Goal: Transaction & Acquisition: Purchase product/service

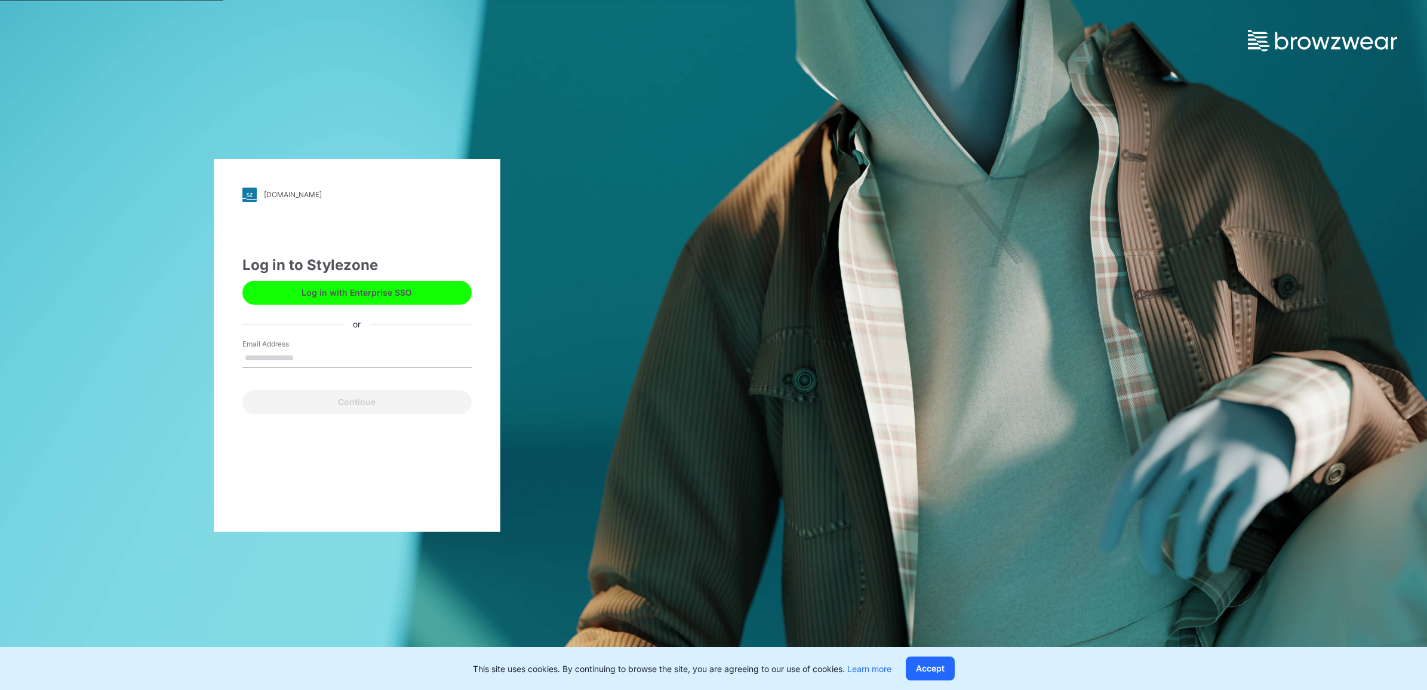
click at [339, 350] on input "Email Address" at bounding box center [356, 358] width 229 height 18
type input "**********"
click at [332, 405] on button "Continue" at bounding box center [356, 402] width 229 height 24
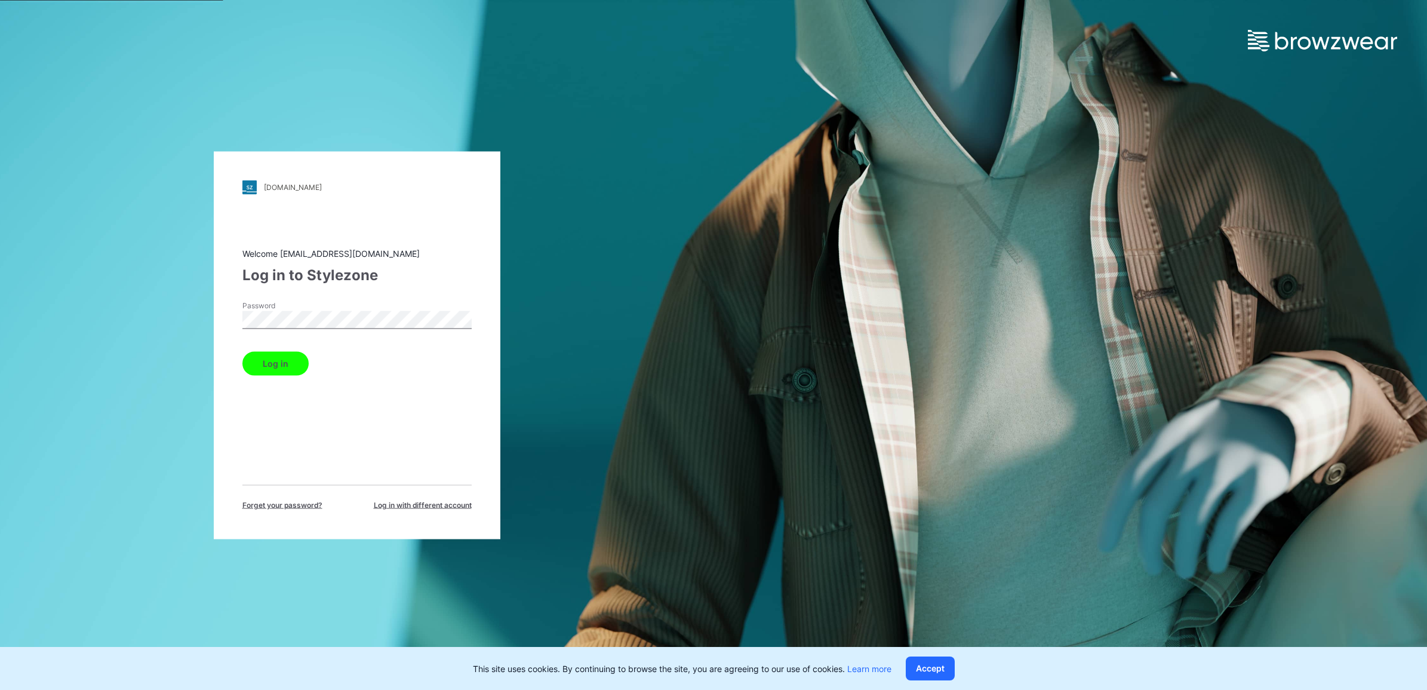
click at [297, 357] on button "Log in" at bounding box center [275, 363] width 66 height 24
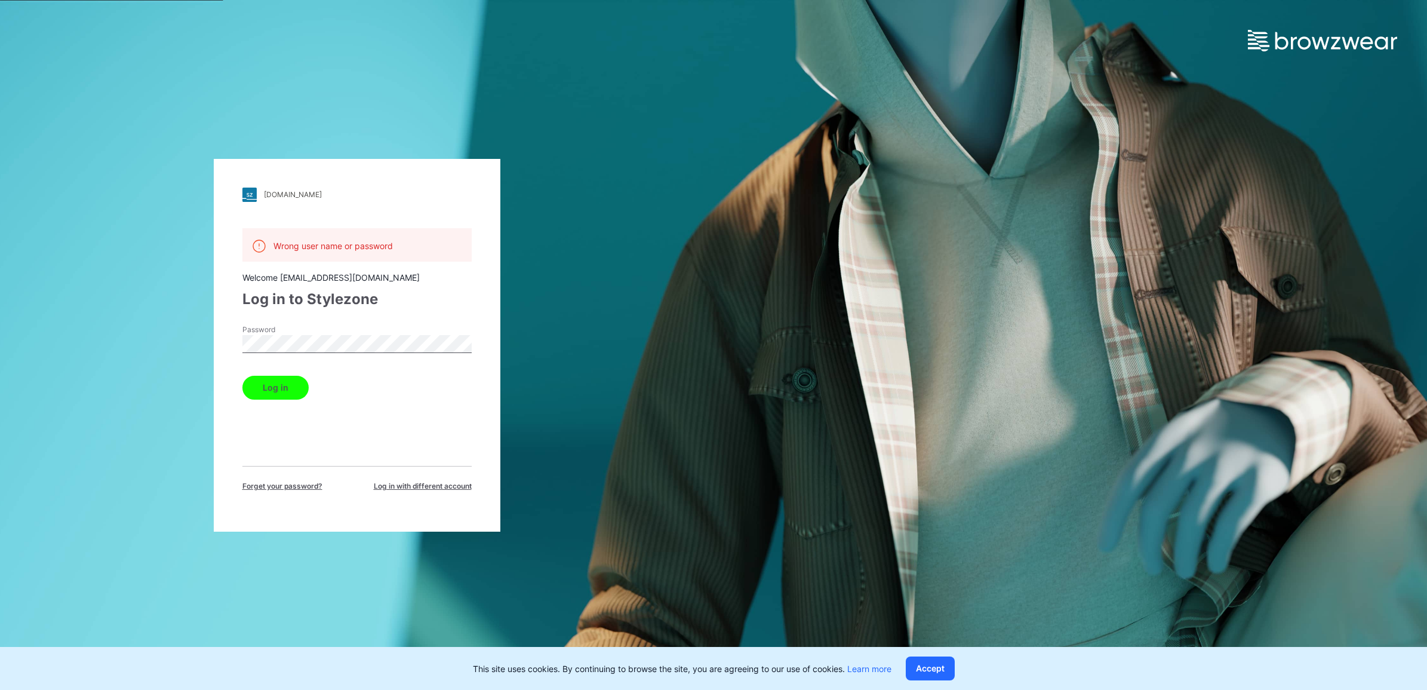
click at [223, 331] on div "[DOMAIN_NAME] Loading... Wrong user name or password Welcome [EMAIL_ADDRESS][DO…" at bounding box center [357, 345] width 287 height 373
click at [242, 376] on button "Log in" at bounding box center [275, 388] width 66 height 24
click at [311, 333] on label "Password" at bounding box center [284, 329] width 84 height 11
click at [227, 337] on div "[DOMAIN_NAME] Loading... Wrong user name or password Welcome [EMAIL_ADDRESS][DO…" at bounding box center [357, 345] width 287 height 373
click at [256, 386] on button "Log in" at bounding box center [275, 388] width 66 height 24
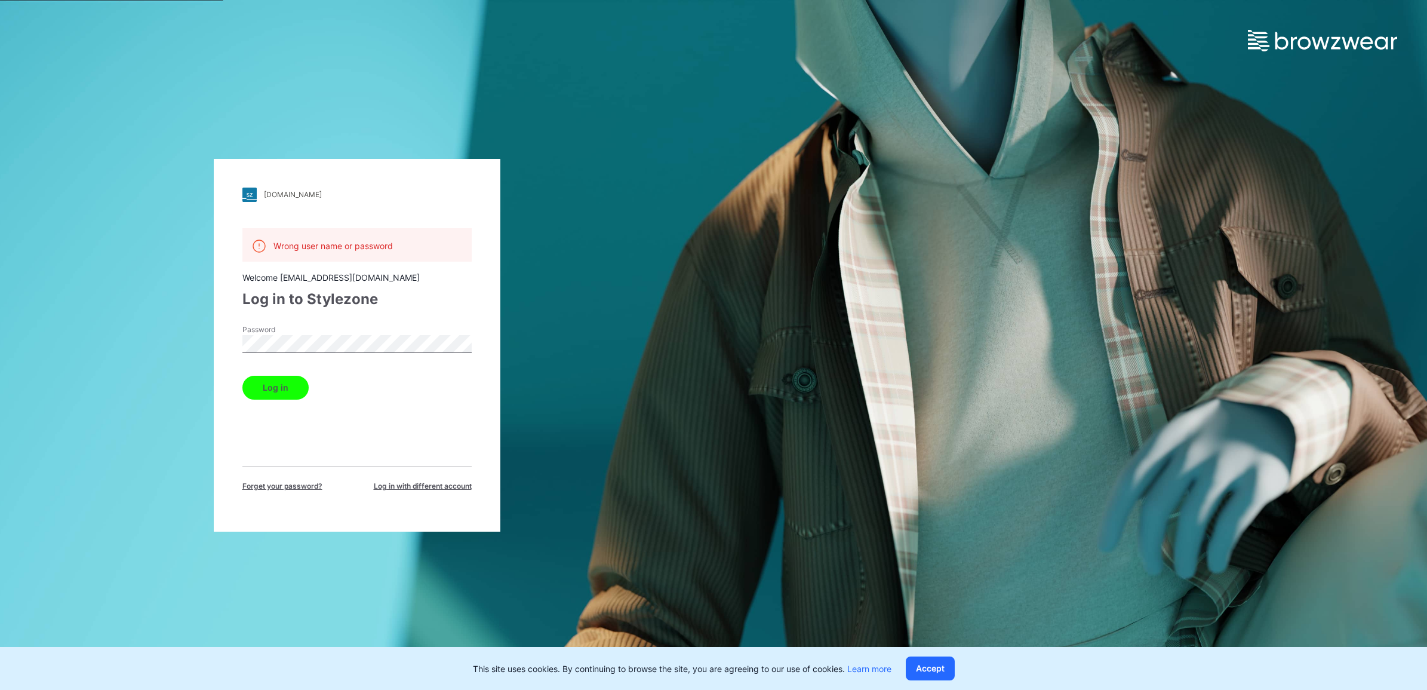
click at [288, 311] on div "Wrong user name or password Welcome [EMAIL_ADDRESS][DOMAIN_NAME] Log in to Styl…" at bounding box center [356, 359] width 229 height 263
click at [257, 389] on button "Log in" at bounding box center [275, 388] width 66 height 24
click at [364, 271] on div "Welcome [EMAIL_ADDRESS][DOMAIN_NAME]" at bounding box center [356, 277] width 229 height 13
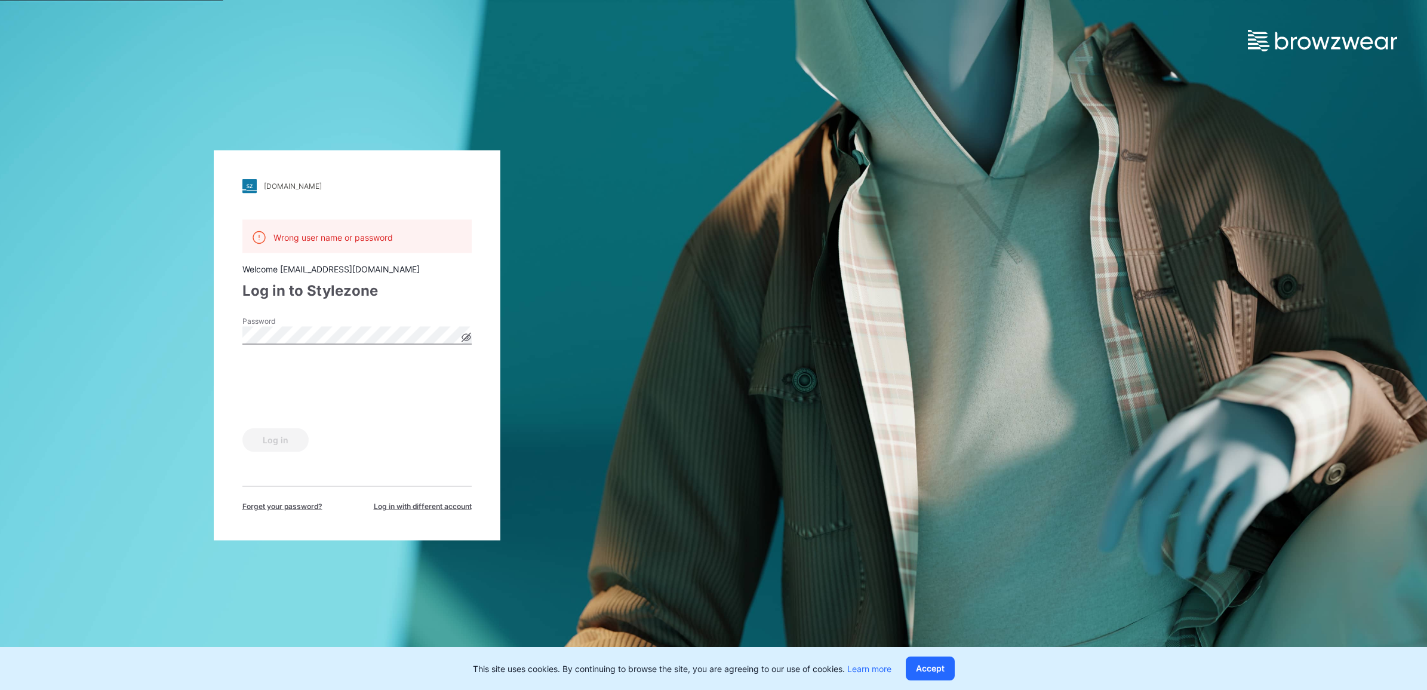
click at [396, 506] on span "Log in with different account" at bounding box center [423, 505] width 98 height 11
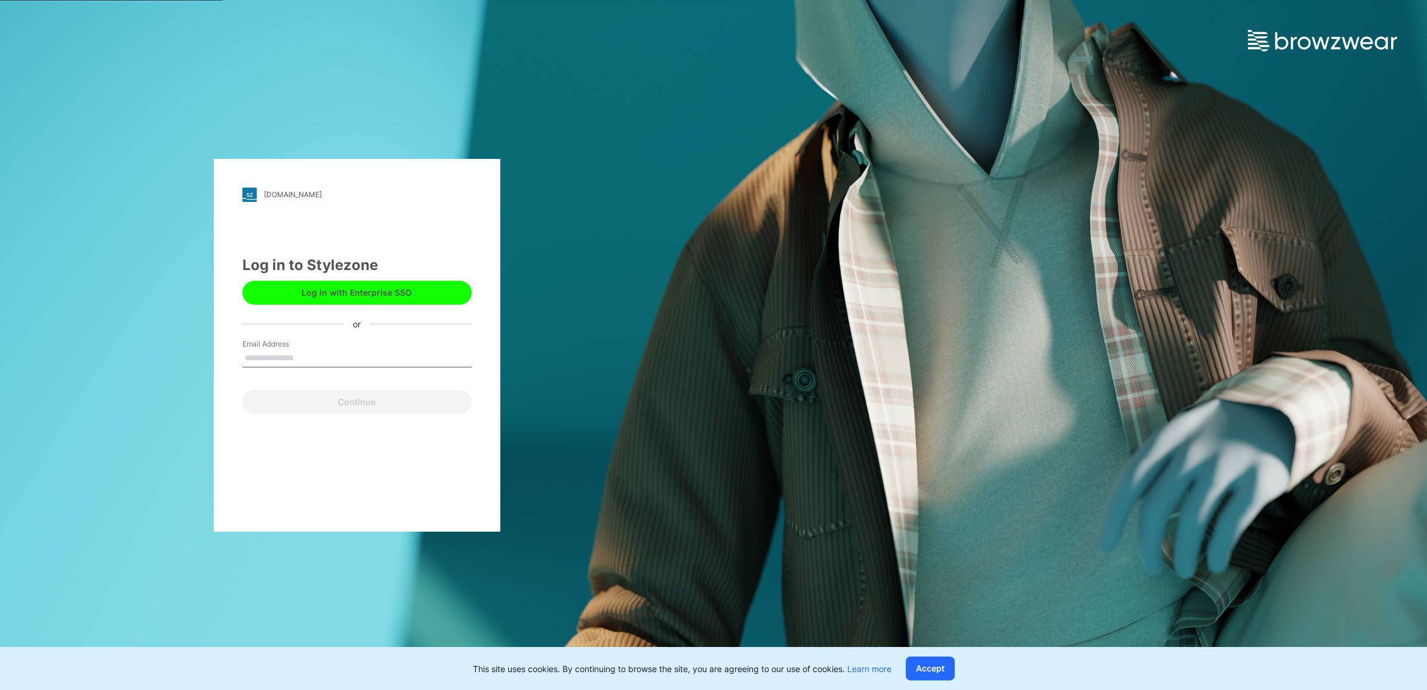
click at [345, 347] on div "Email Address" at bounding box center [356, 357] width 229 height 36
click at [331, 358] on input "Email Address" at bounding box center [356, 358] width 229 height 18
type input "**********"
click at [361, 398] on button "Continue" at bounding box center [356, 402] width 229 height 24
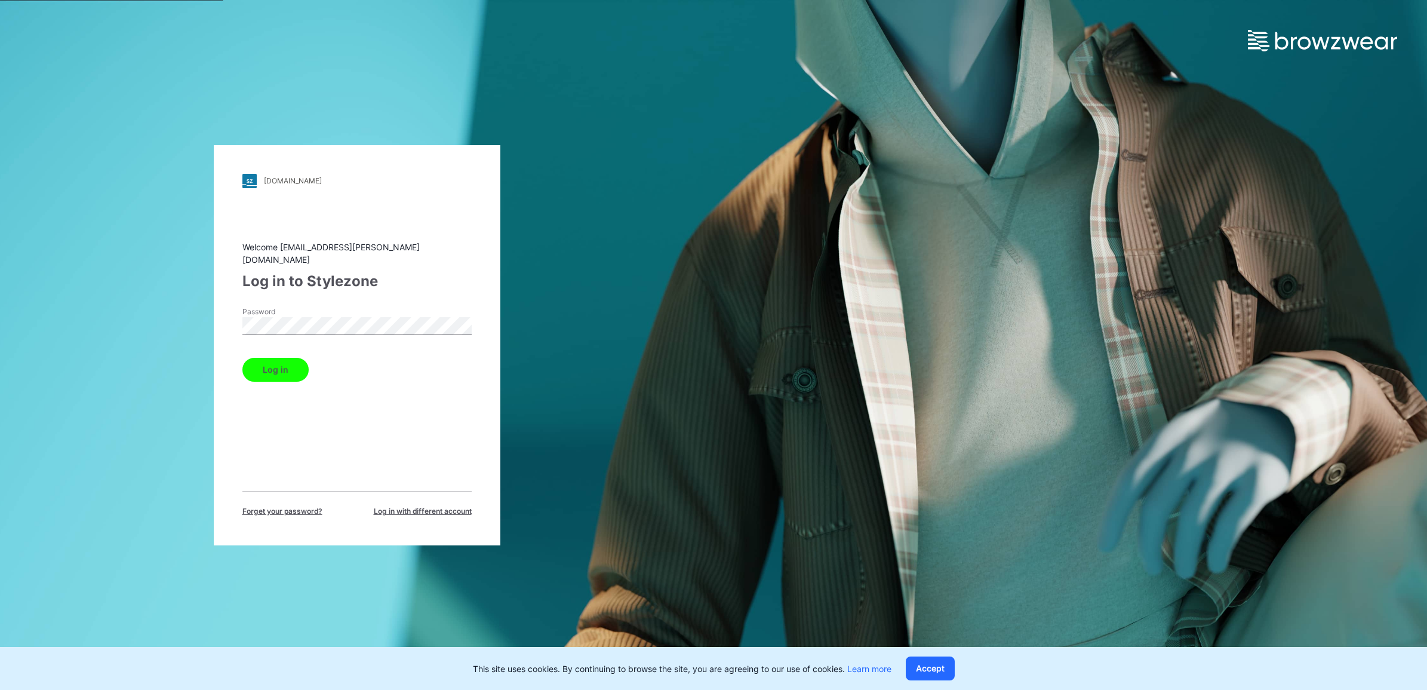
click at [263, 362] on button "Log in" at bounding box center [275, 370] width 66 height 24
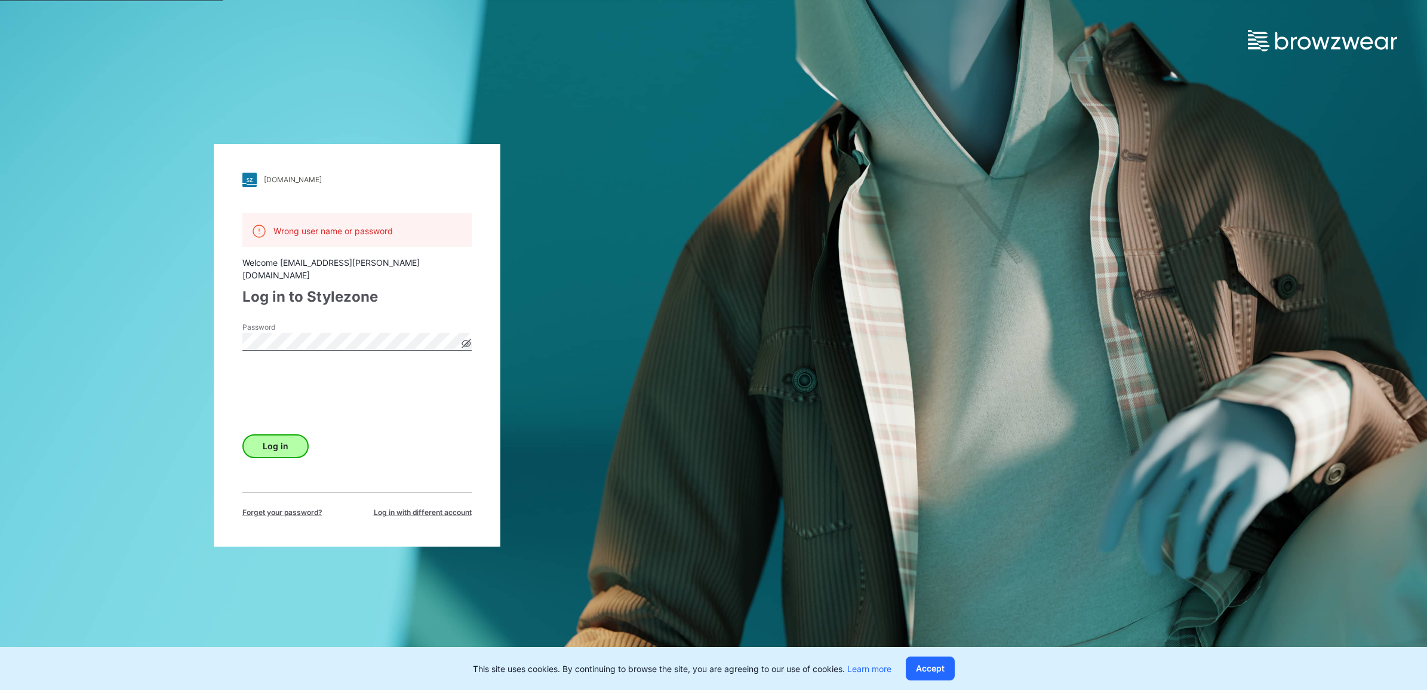
drag, startPoint x: 275, startPoint y: 451, endPoint x: 275, endPoint y: 439, distance: 12.5
click at [275, 442] on div "Wrong user name or password Welcome [EMAIL_ADDRESS][PERSON_NAME][DOMAIN_NAME] L…" at bounding box center [356, 365] width 229 height 304
click at [275, 439] on button "Log in" at bounding box center [275, 446] width 66 height 24
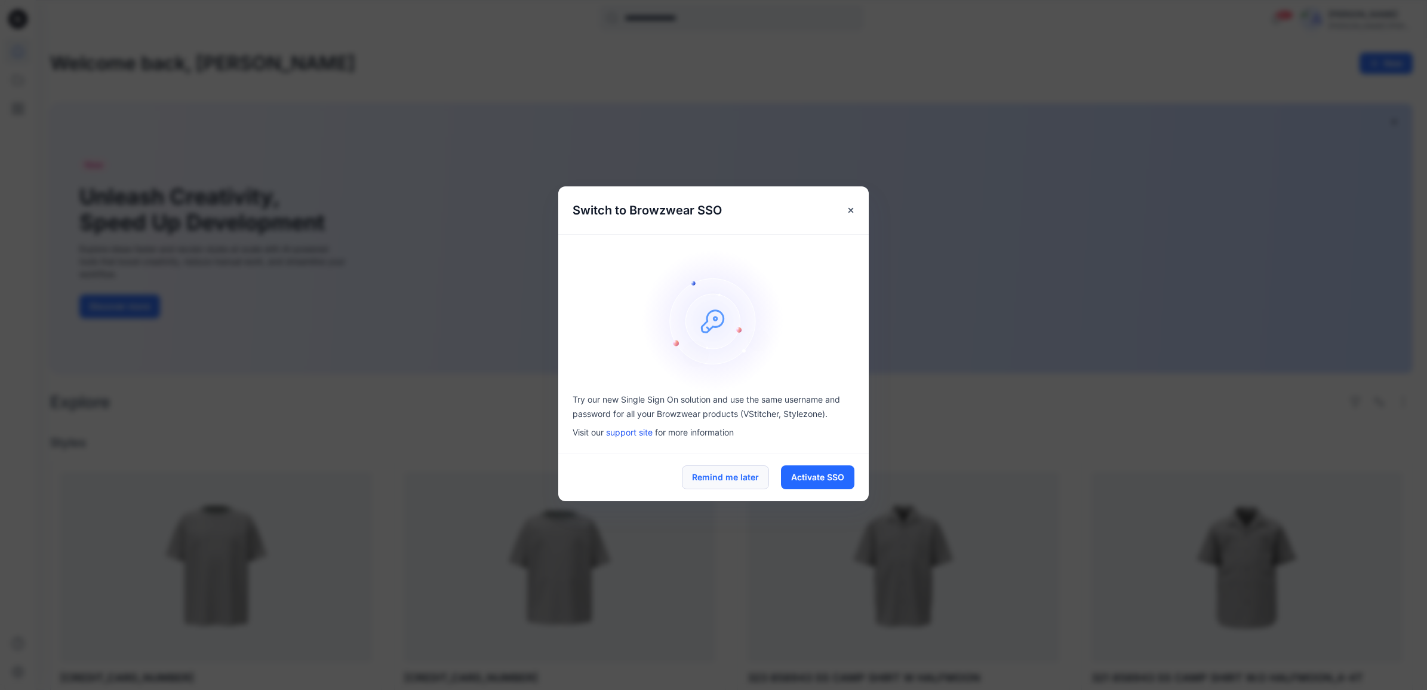
click at [712, 482] on button "Remind me later" at bounding box center [725, 477] width 87 height 24
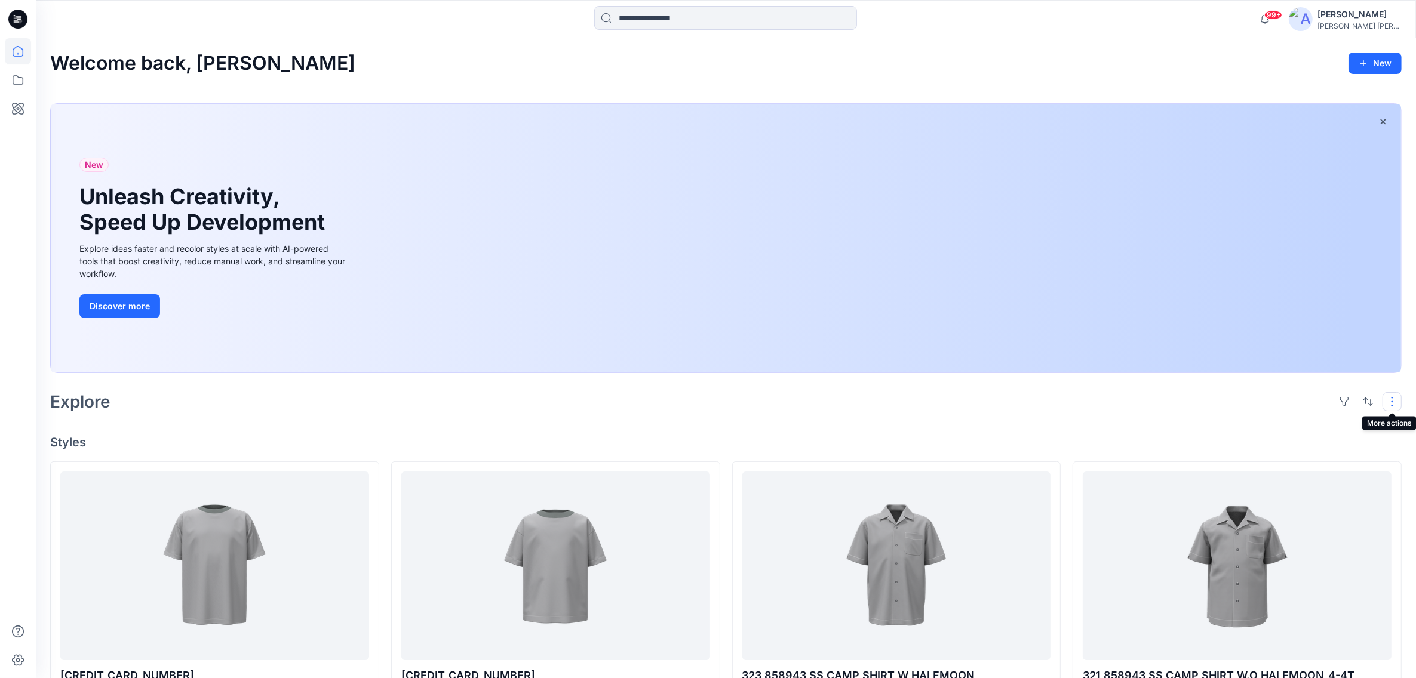
click at [1392, 403] on button "button" at bounding box center [1391, 401] width 19 height 19
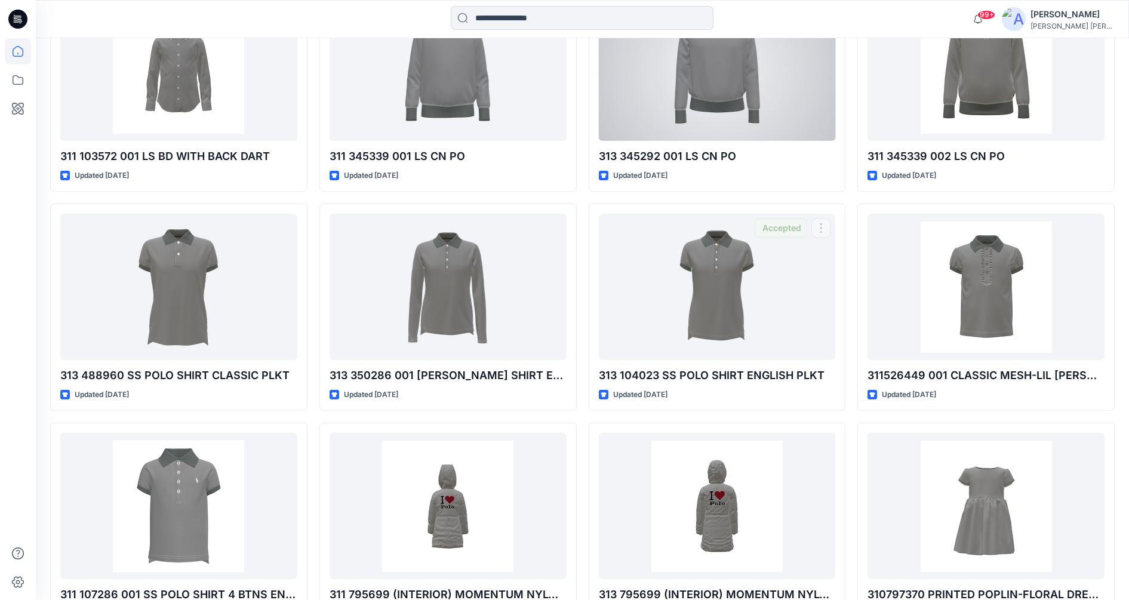
scroll to position [2920, 0]
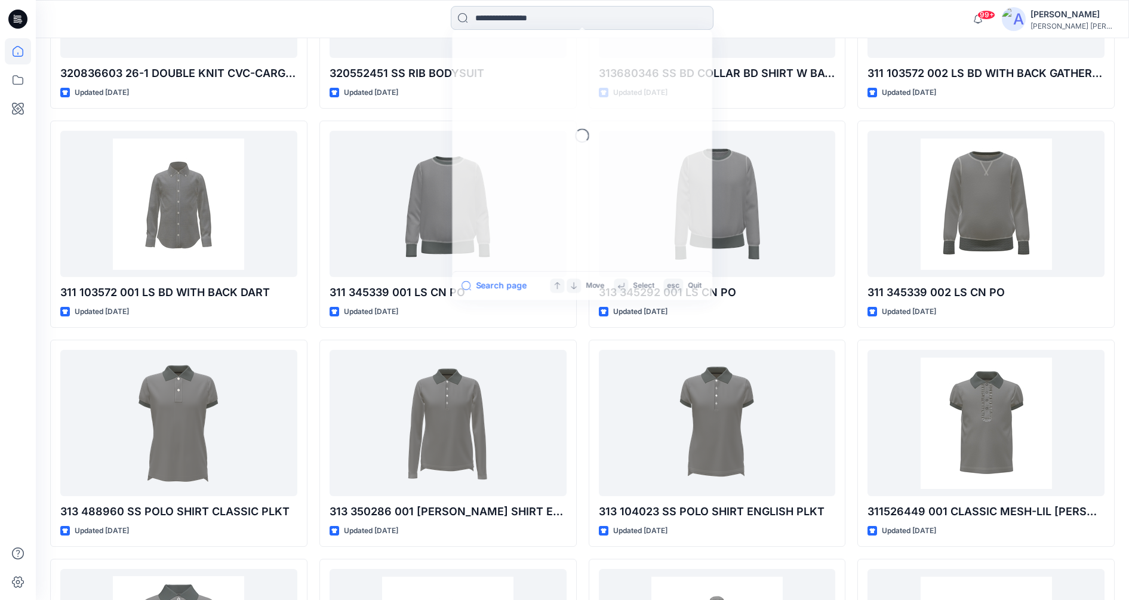
click at [645, 17] on input at bounding box center [582, 18] width 263 height 24
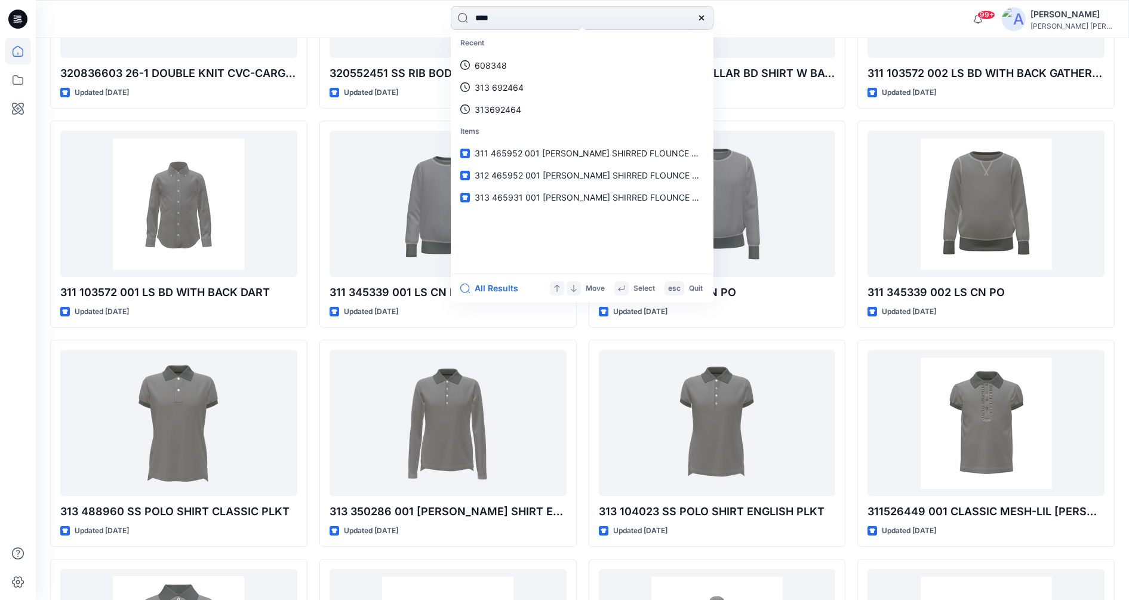
type input "*****"
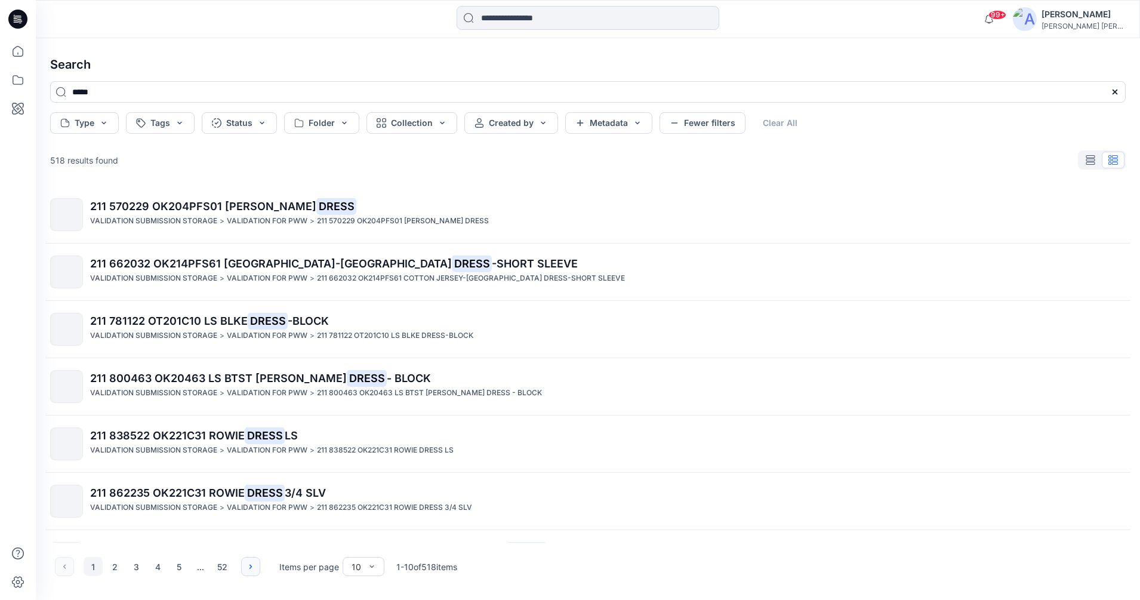
click at [245, 570] on button "button" at bounding box center [250, 566] width 19 height 19
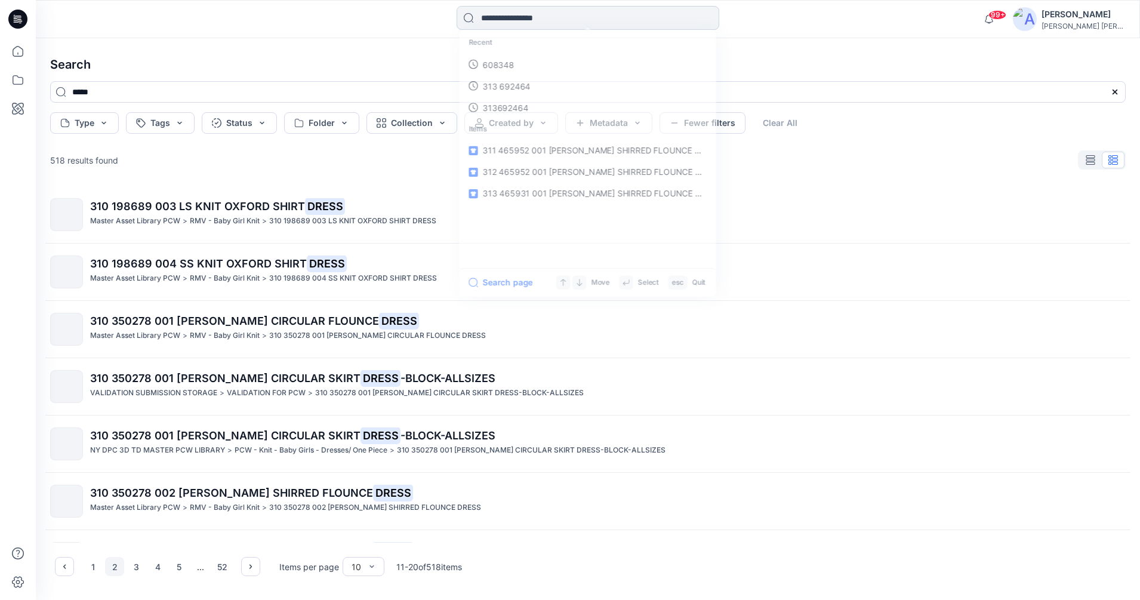
click at [490, 26] on input at bounding box center [588, 18] width 263 height 24
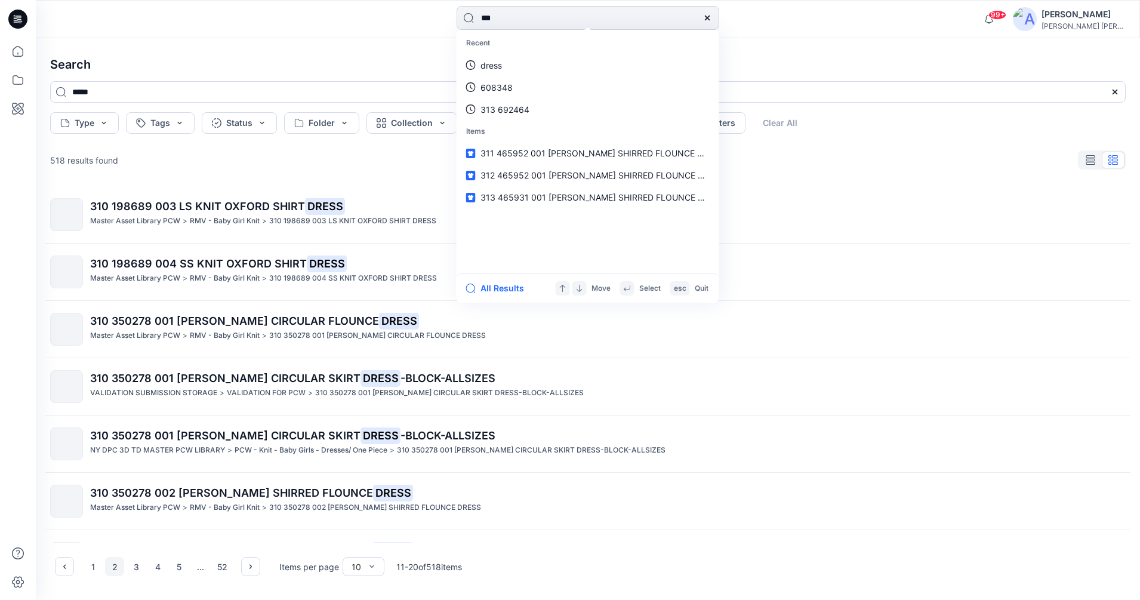
type input "***"
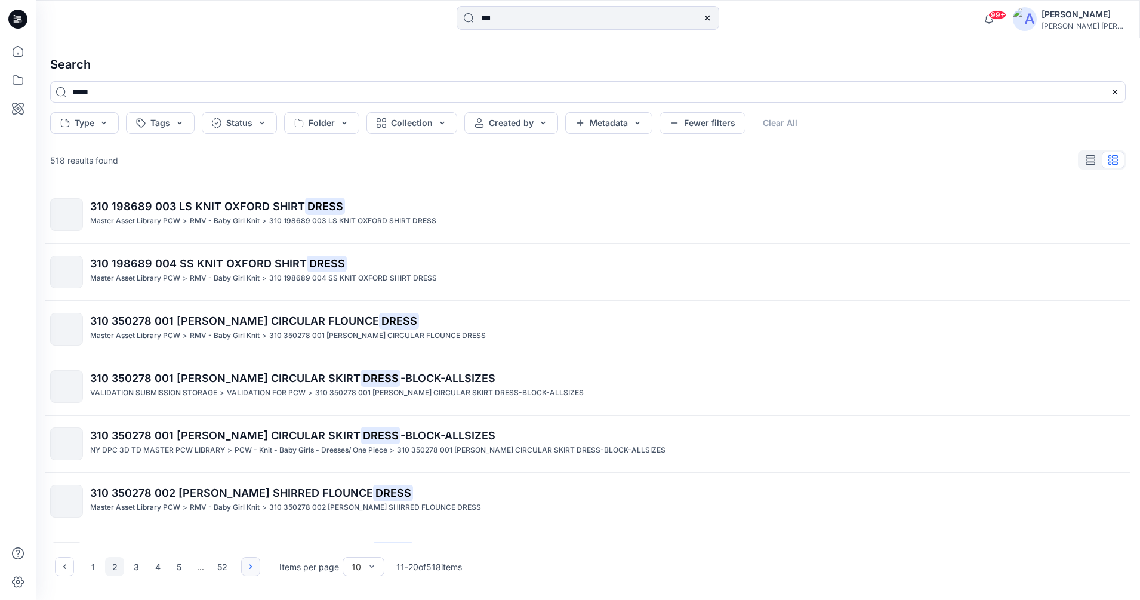
click at [255, 570] on icon "button" at bounding box center [251, 567] width 10 height 10
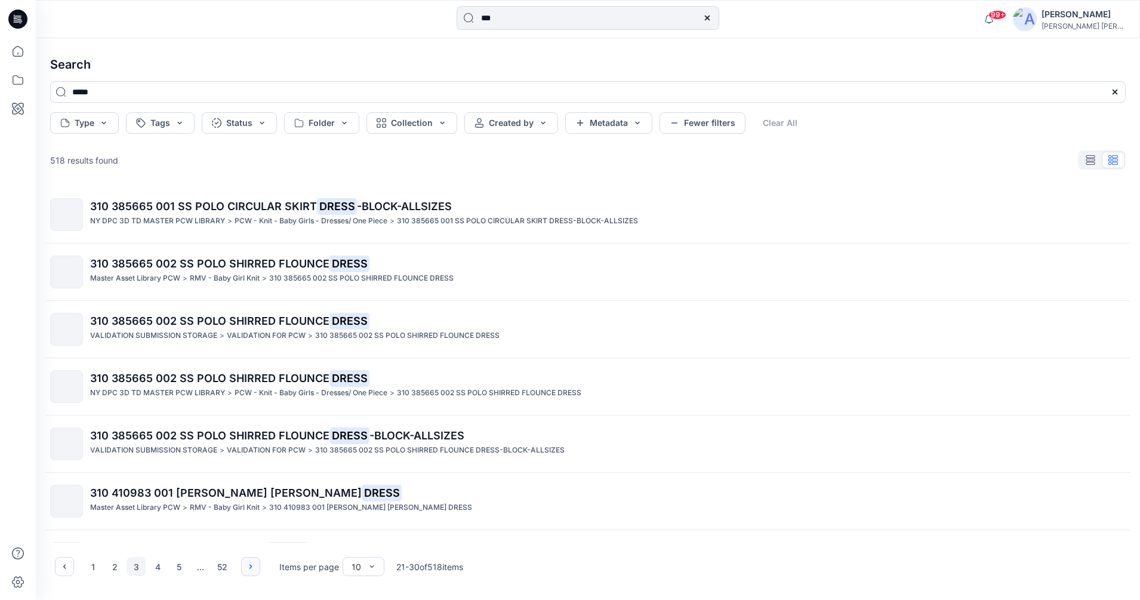
click at [255, 570] on icon "button" at bounding box center [251, 567] width 10 height 10
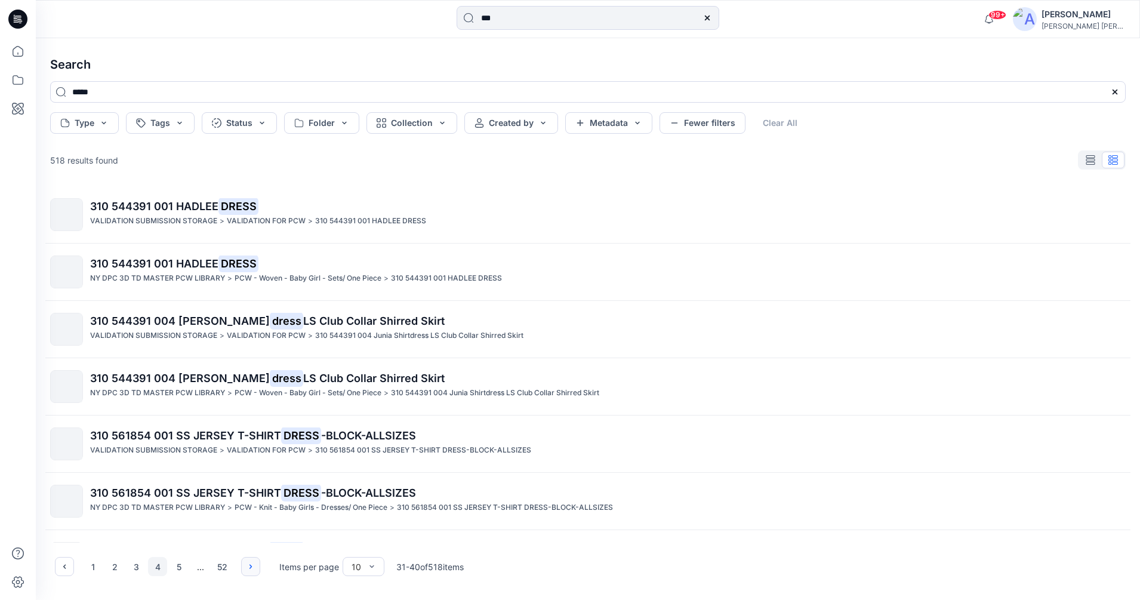
click at [255, 570] on icon "button" at bounding box center [251, 567] width 10 height 10
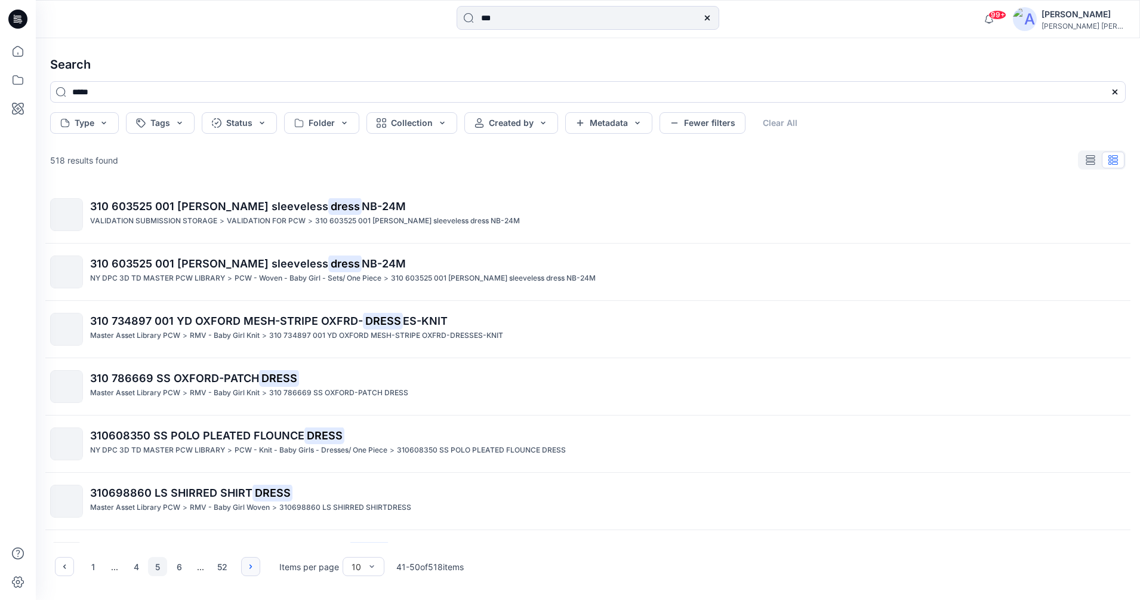
click at [255, 570] on icon "button" at bounding box center [251, 567] width 10 height 10
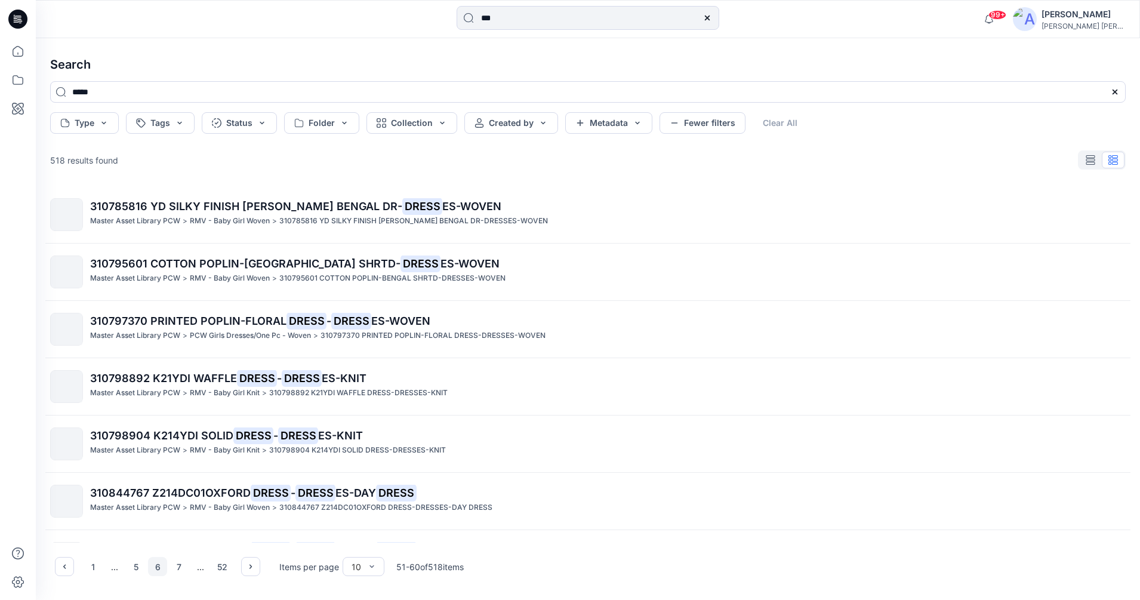
click at [259, 574] on div "1 ... 5 6 7 ... 52" at bounding box center [157, 566] width 205 height 19
click at [259, 573] on button "button" at bounding box center [250, 566] width 19 height 19
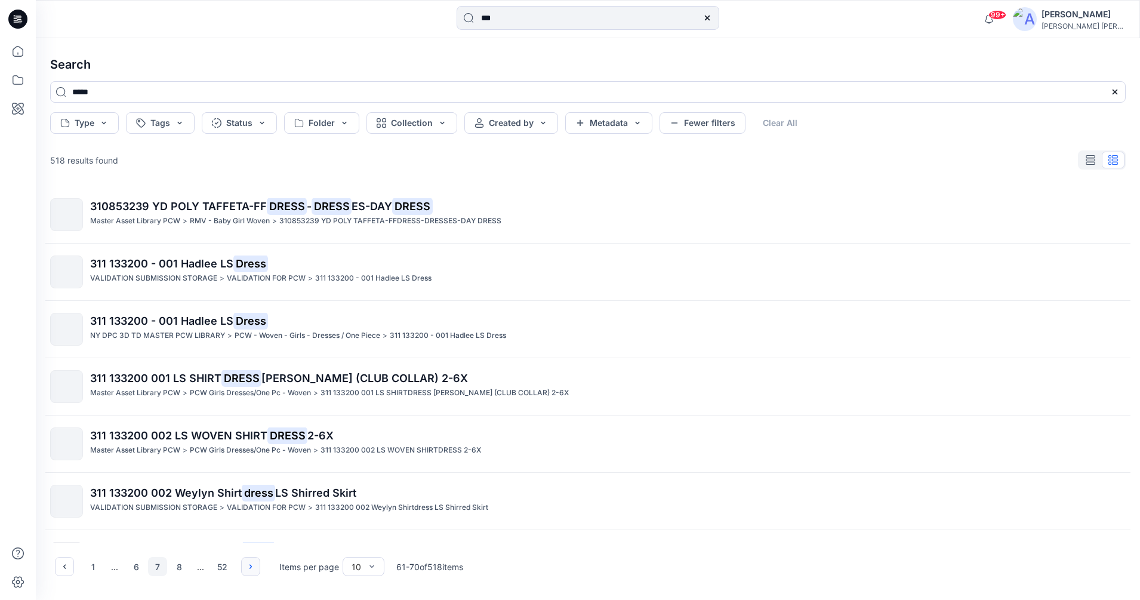
click at [259, 571] on button "button" at bounding box center [250, 566] width 19 height 19
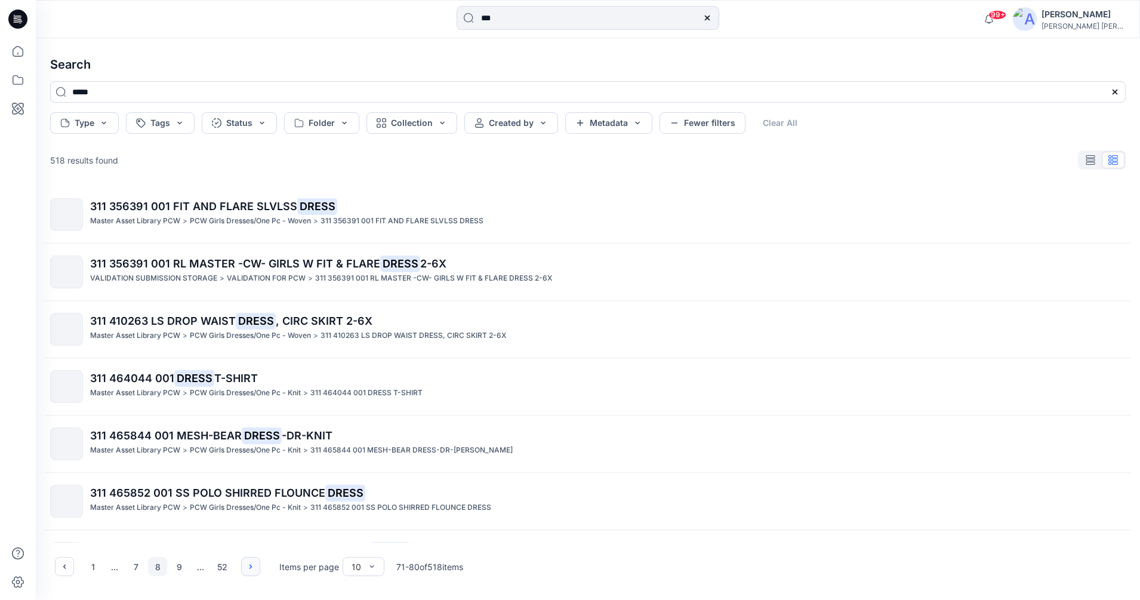
click at [259, 571] on button "button" at bounding box center [250, 566] width 19 height 19
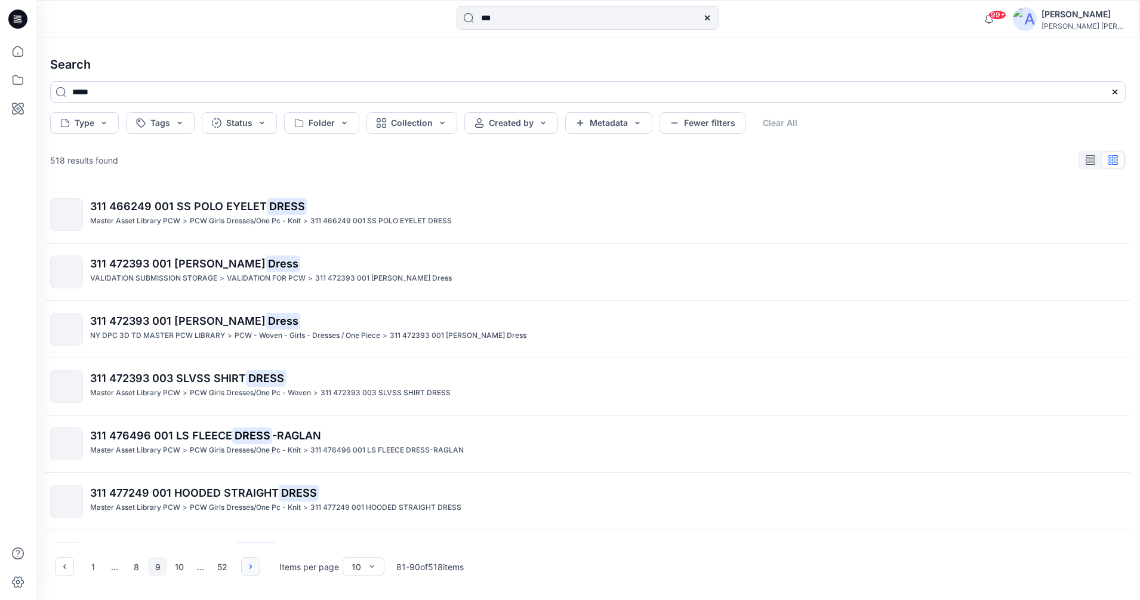
click at [259, 571] on button "button" at bounding box center [250, 566] width 19 height 19
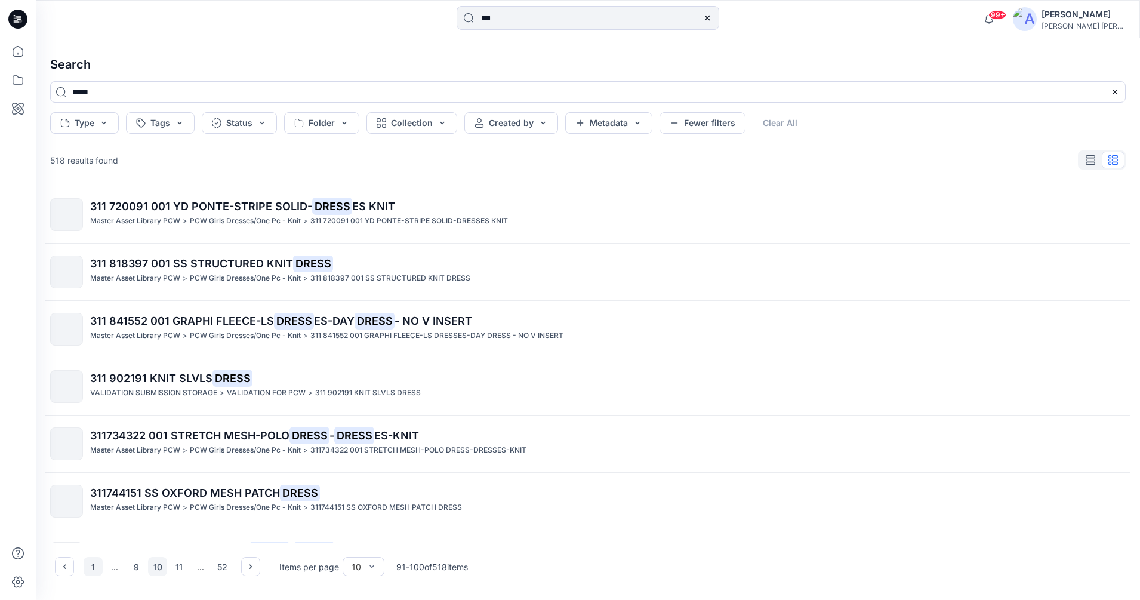
click at [87, 568] on button "1" at bounding box center [93, 566] width 19 height 19
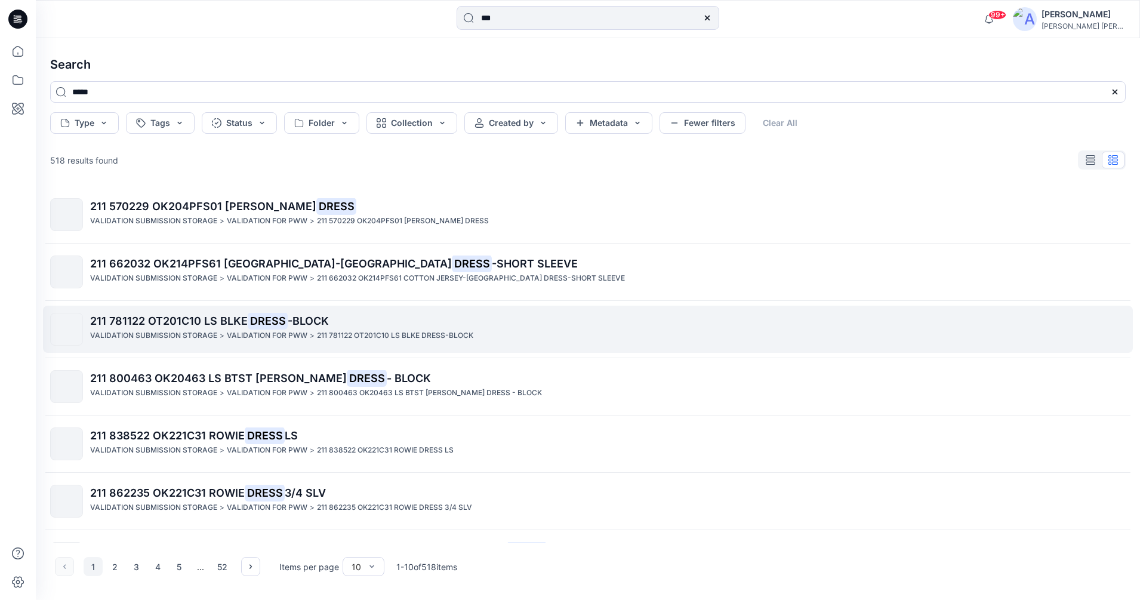
click at [269, 328] on mark "DRESS" at bounding box center [268, 320] width 40 height 17
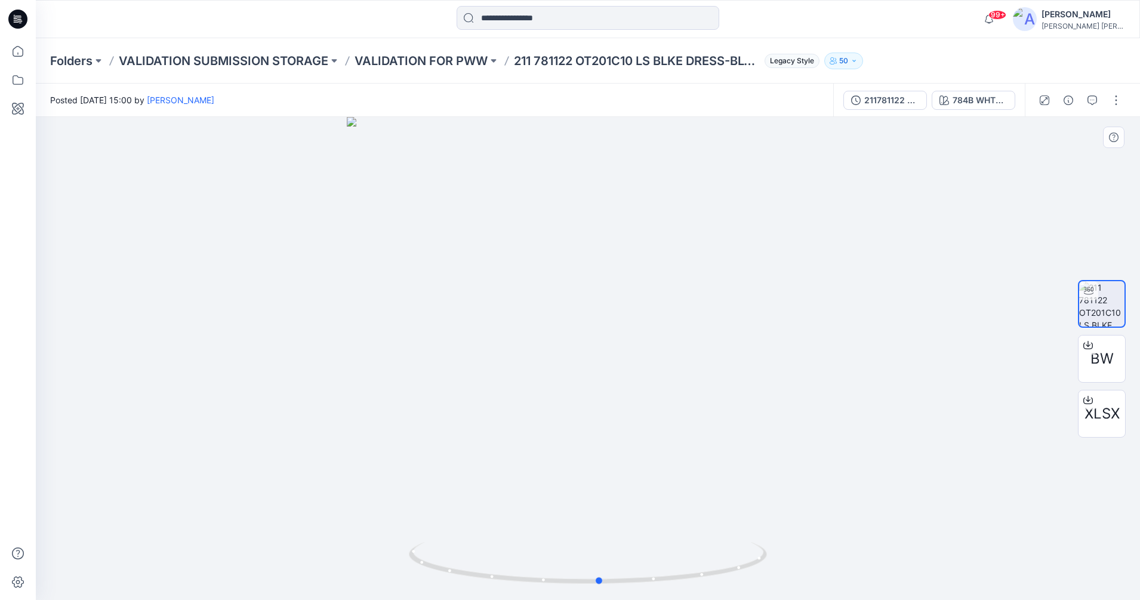
drag, startPoint x: 711, startPoint y: 574, endPoint x: 723, endPoint y: 526, distance: 49.8
click at [723, 526] on div at bounding box center [588, 358] width 1105 height 483
drag, startPoint x: 604, startPoint y: 579, endPoint x: 654, endPoint y: 582, distance: 50.2
click at [654, 582] on icon at bounding box center [589, 564] width 361 height 45
drag, startPoint x: 654, startPoint y: 582, endPoint x: 435, endPoint y: 546, distance: 221.9
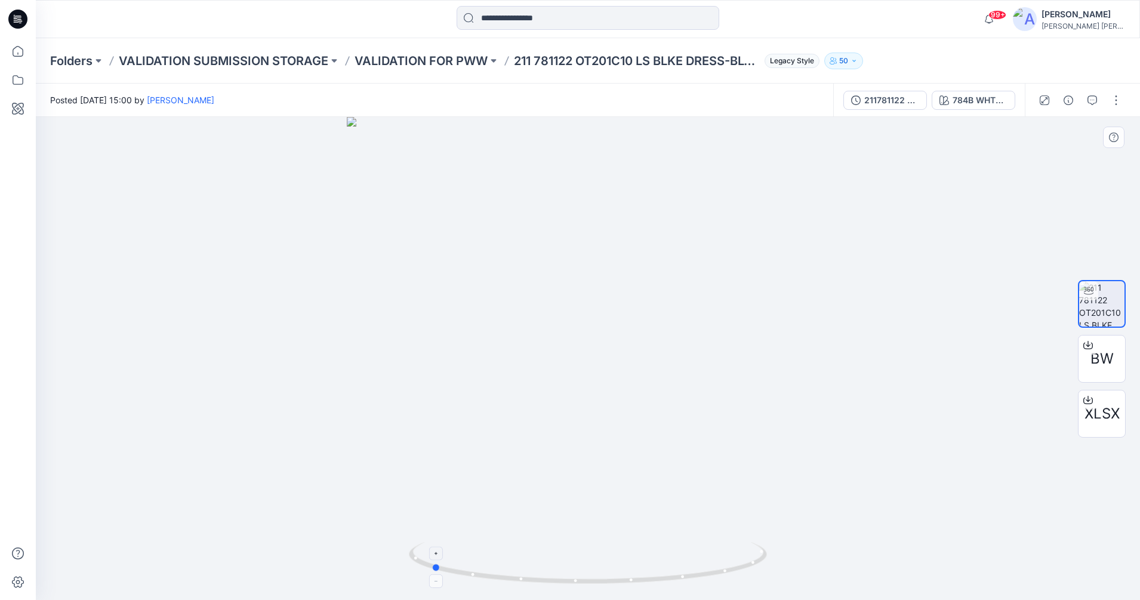
click at [435, 546] on icon at bounding box center [589, 564] width 361 height 45
